Goal: Transaction & Acquisition: Register for event/course

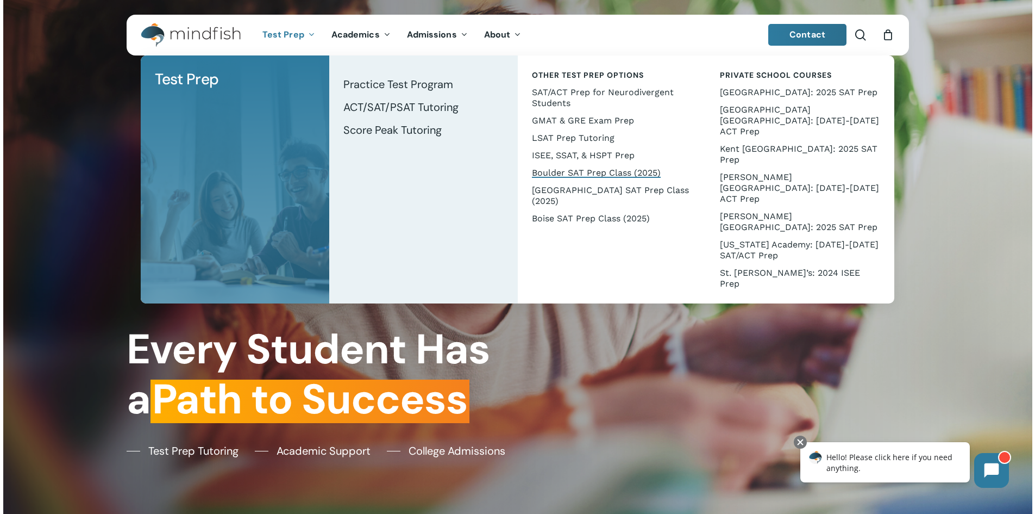
click at [577, 172] on span "Boulder SAT Prep Class (2025)" at bounding box center [596, 172] width 129 height 10
